Goal: Find specific page/section

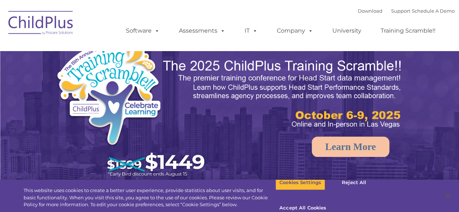
select select "MEDIUM"
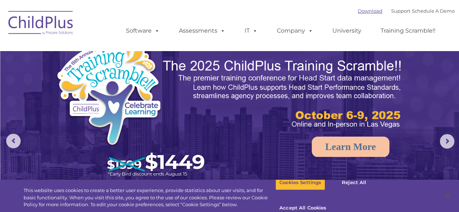
click at [359, 11] on link "Download" at bounding box center [369, 11] width 25 height 6
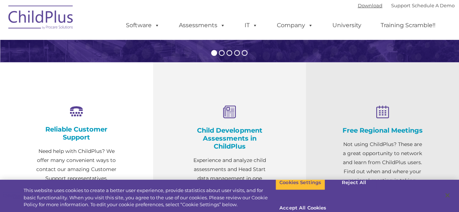
scroll to position [221, 0]
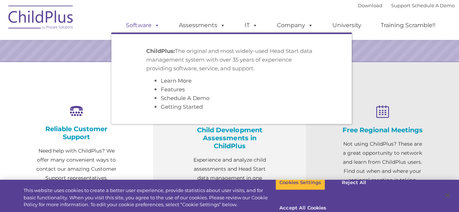
click at [147, 24] on link "Software" at bounding box center [143, 25] width 48 height 15
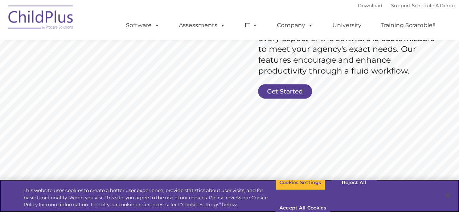
scroll to position [160, 0]
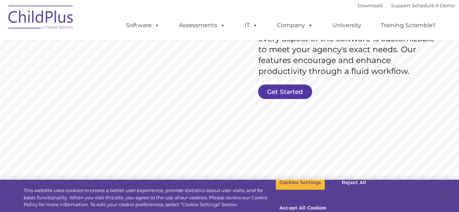
click at [276, 93] on link "Get Started" at bounding box center [285, 91] width 54 height 15
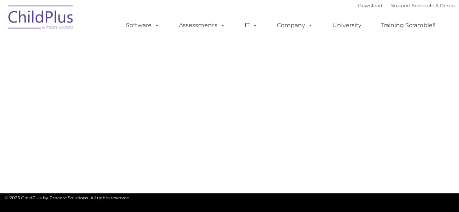
select select "MEDIUM"
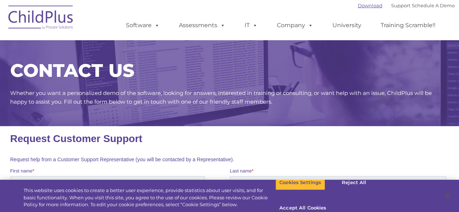
click at [361, 8] on link "Download" at bounding box center [369, 6] width 25 height 6
